Goal: Task Accomplishment & Management: Use online tool/utility

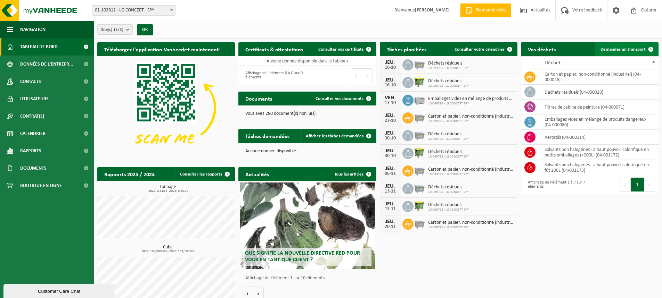
click at [624, 50] on span "Demander un transport" at bounding box center [622, 49] width 45 height 5
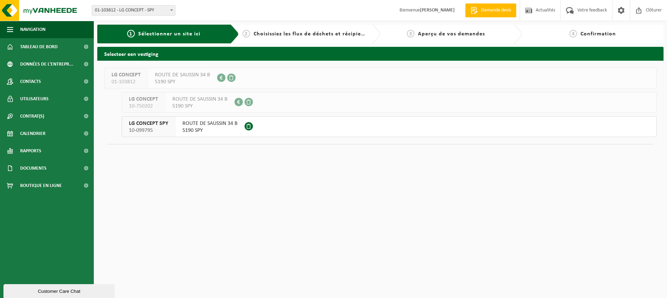
click at [157, 126] on span "LG CONCEPT SPY" at bounding box center [148, 123] width 39 height 7
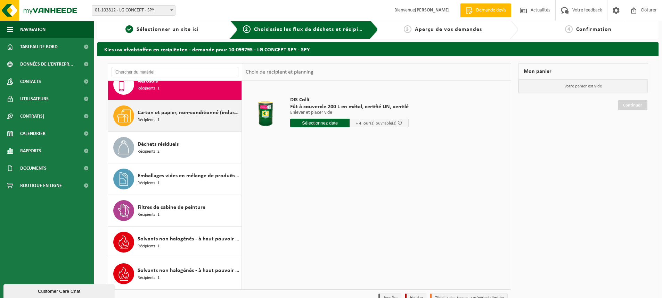
scroll to position [35, 0]
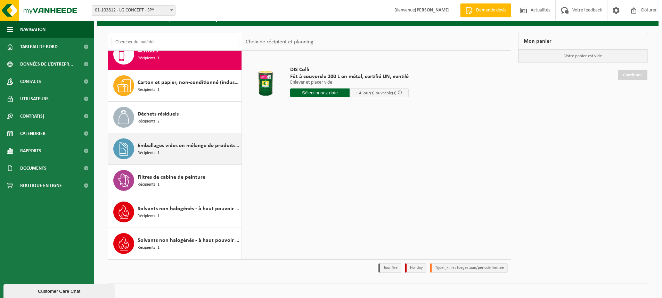
click at [172, 150] on span "Emballages vides en mélange de produits dangereux" at bounding box center [189, 146] width 102 height 8
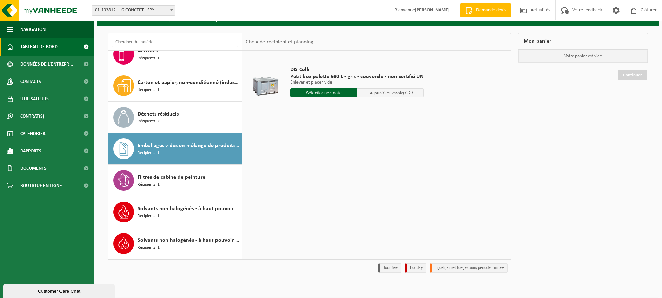
click at [27, 48] on span "Tableau de bord" at bounding box center [39, 46] width 38 height 17
